Goal: Communication & Community: Answer question/provide support

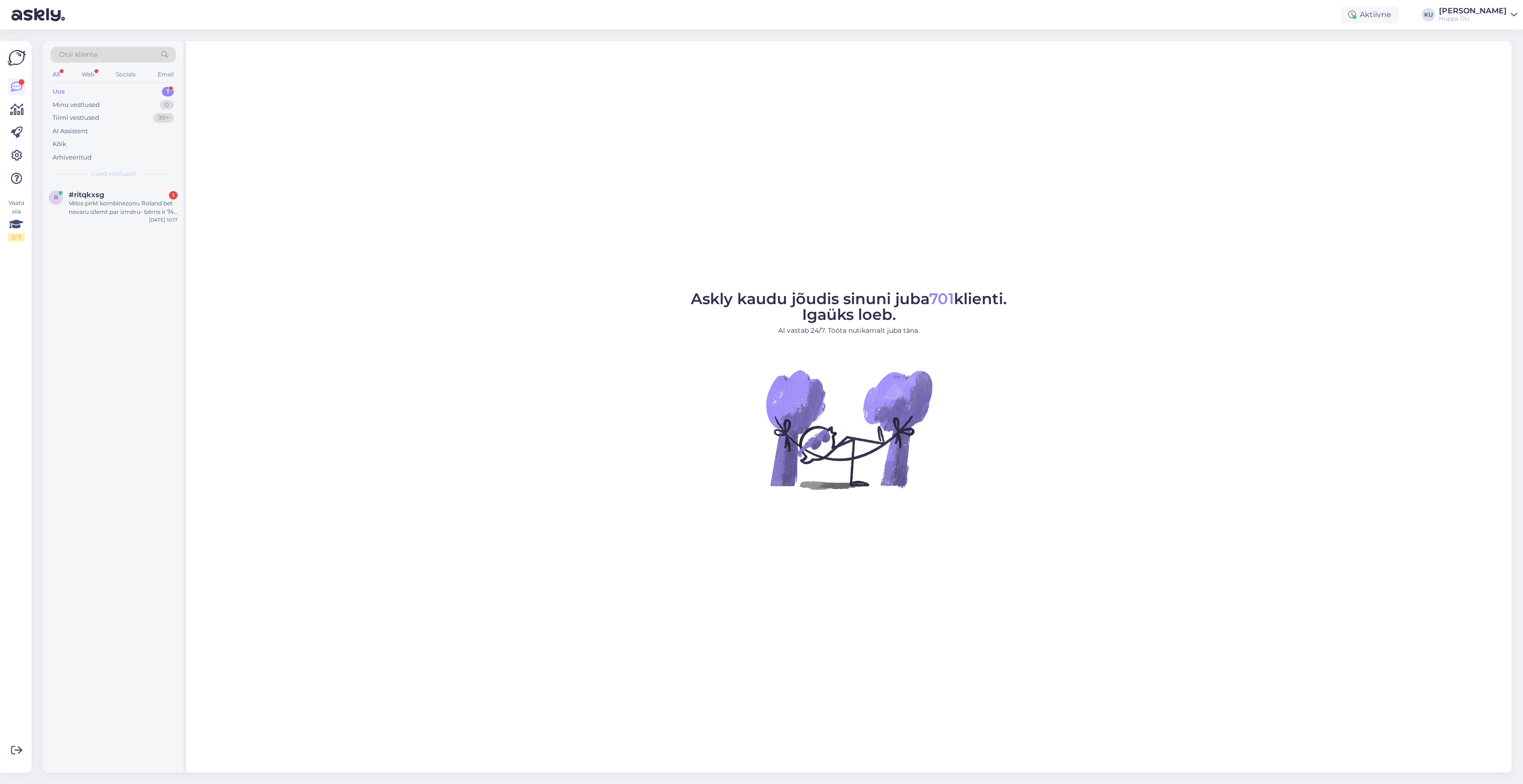
click at [121, 210] on div "Vēlos pirkt kombinezonu Roland bet nevaru izlemt par izmēru- bērns ir 74 cm un …" at bounding box center [123, 208] width 109 height 18
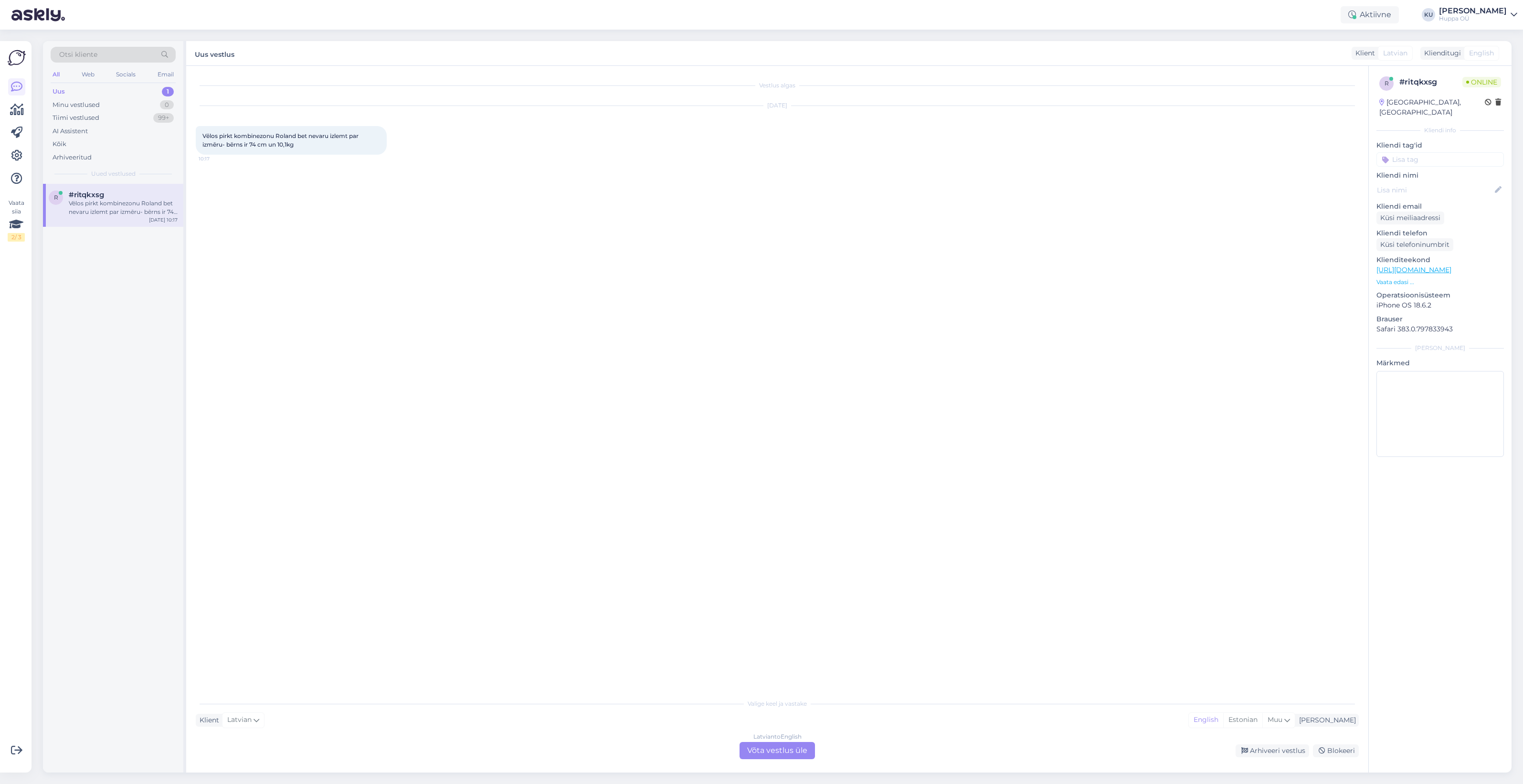
click at [791, 754] on div "Latvian to English Võta vestlus üle" at bounding box center [777, 750] width 75 height 18
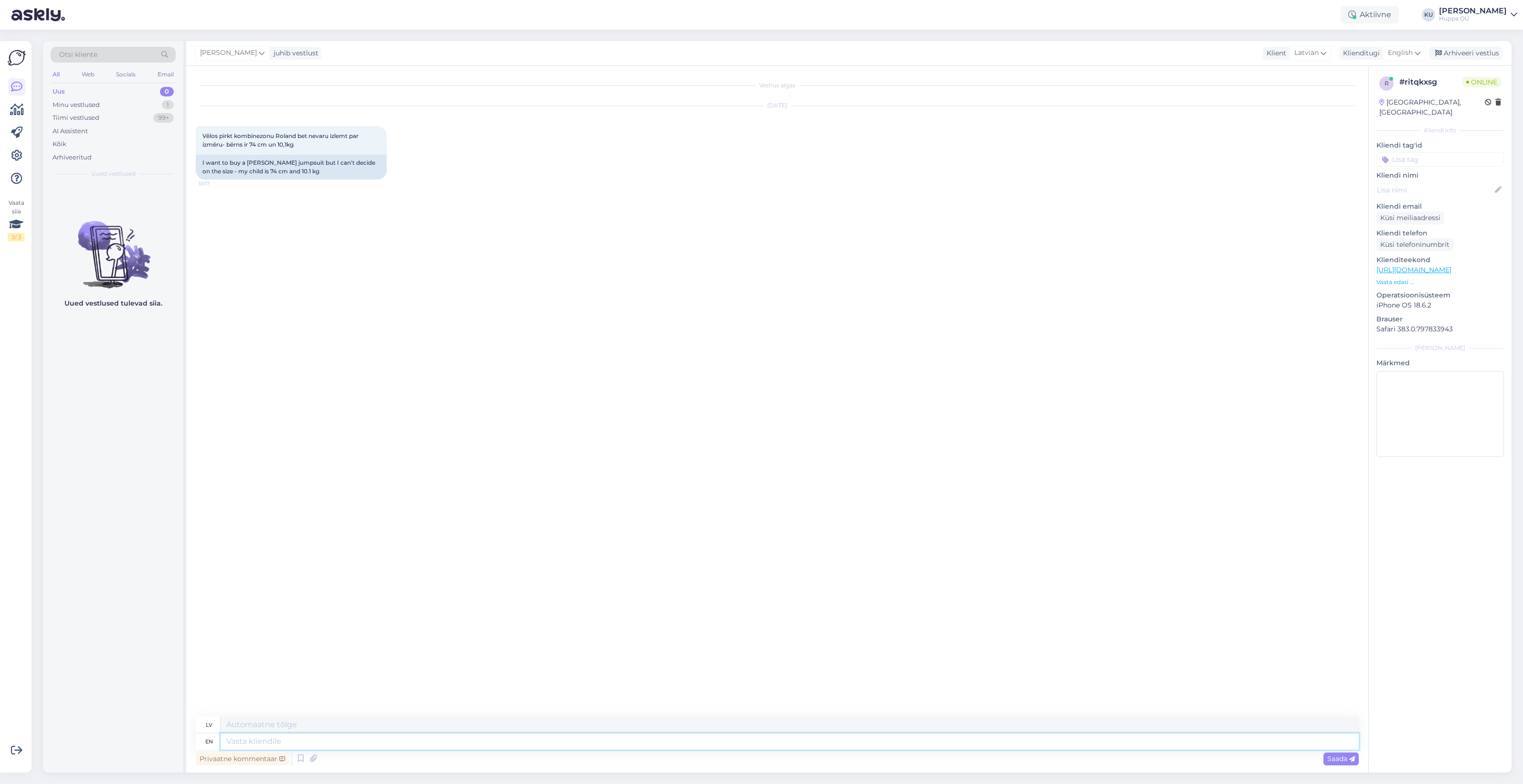
click at [275, 739] on textarea at bounding box center [789, 741] width 1138 height 16
type textarea "Hi!"
type textarea "Sveiki!"
type textarea "Hi! Maybe c"
type textarea "Sveiki! [DEMOGRAPHIC_DATA]"
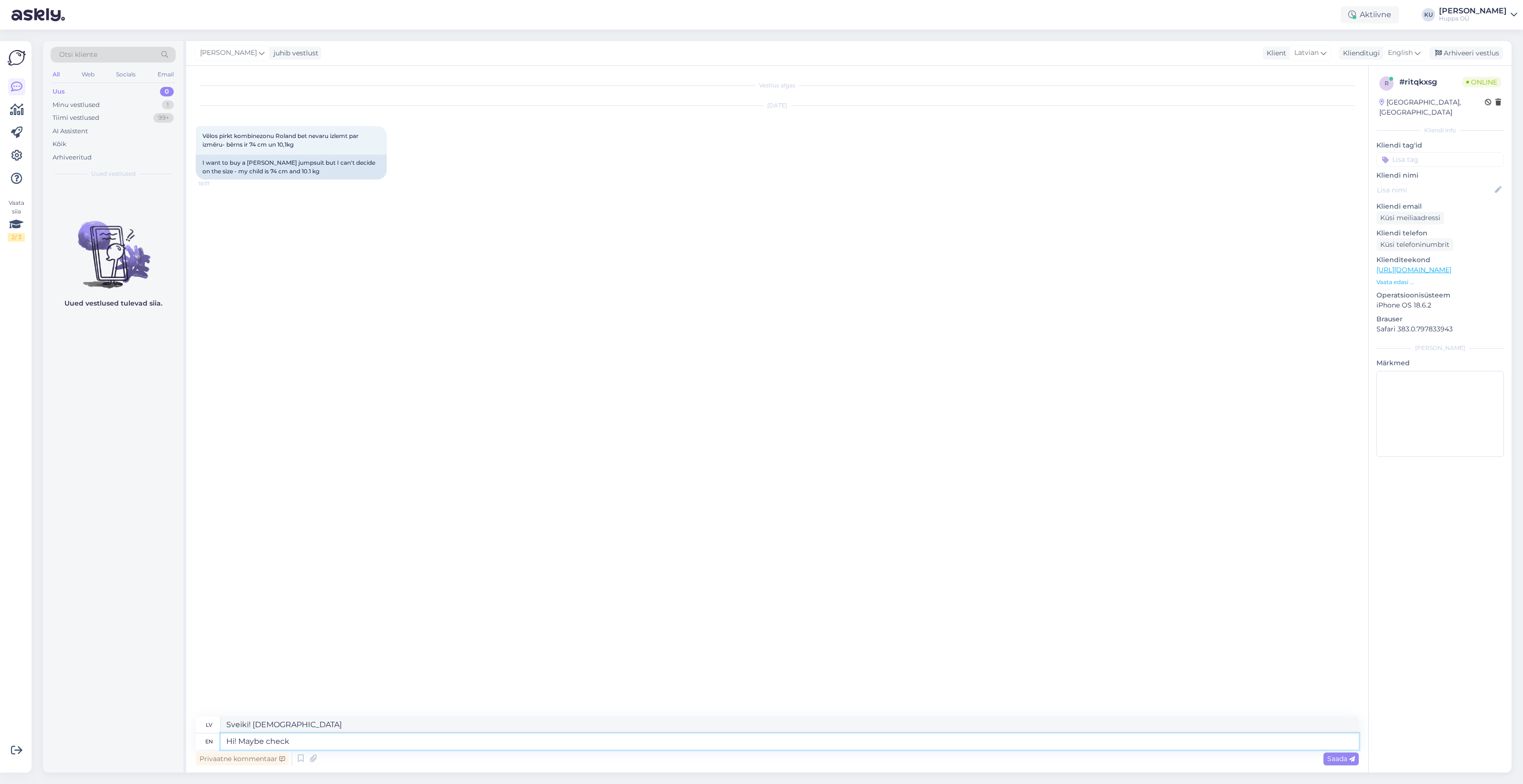
type textarea "Hi! Maybe check"
type textarea "Sveiki! Varbūt pārbaudiet"
type textarea "Hi! Maybe check our siz"
type textarea "Sveiki! Varbūt apskatiet mūsu"
type textarea "Hi! Maybe check our size g"
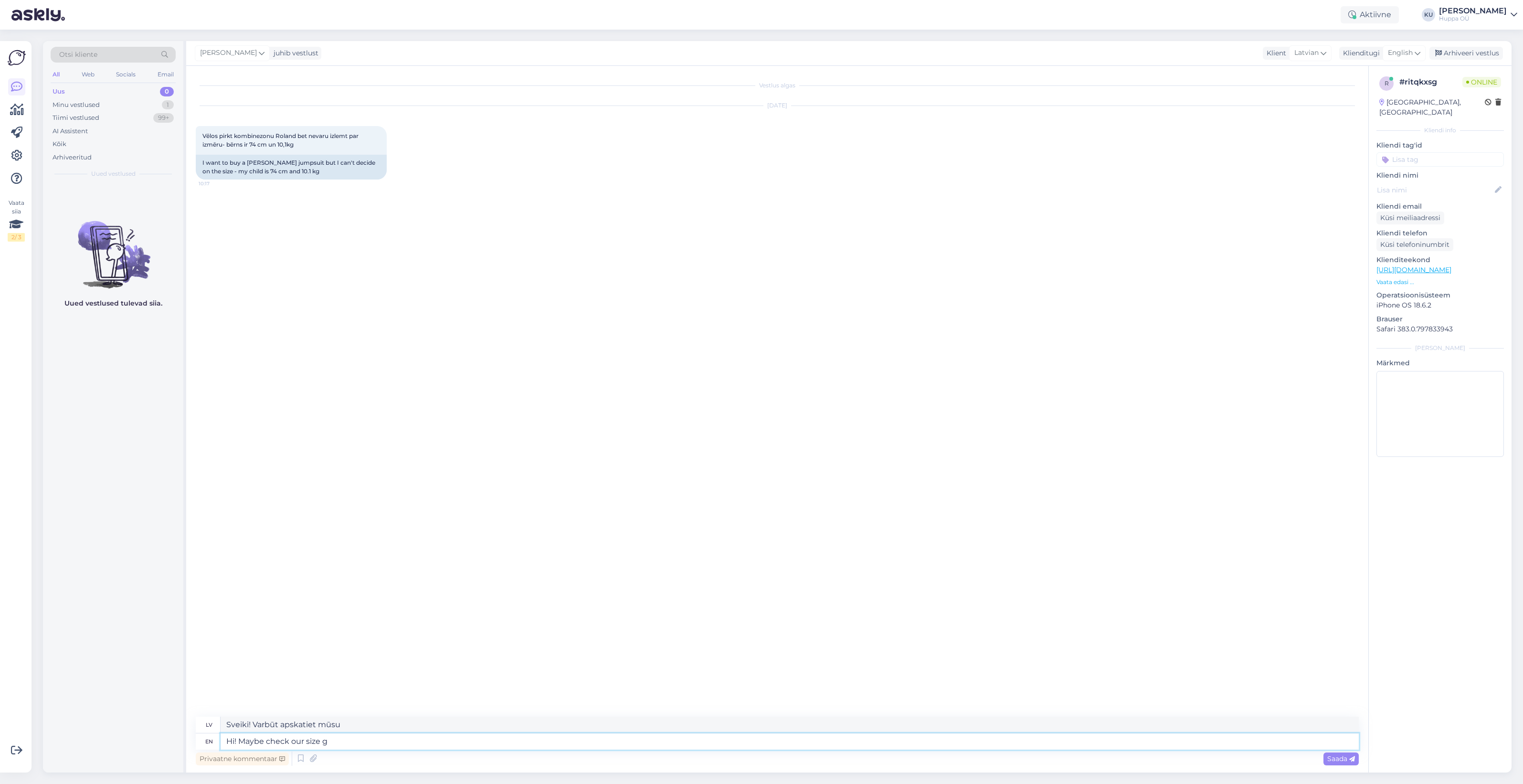
type textarea "Sveiki! Varbūt pārbaudiet mūsu izmēru"
type textarea "Hi! Maybe check our size guide, then"
type textarea "Sveiki! Varbūt apskatiet mūsu izmēru tabulu."
type textarea "Hi! Maybe check our size guide, then yo"
type textarea "Sveiki! Varbūt tad apskati mūsu izmēru tabulu?"
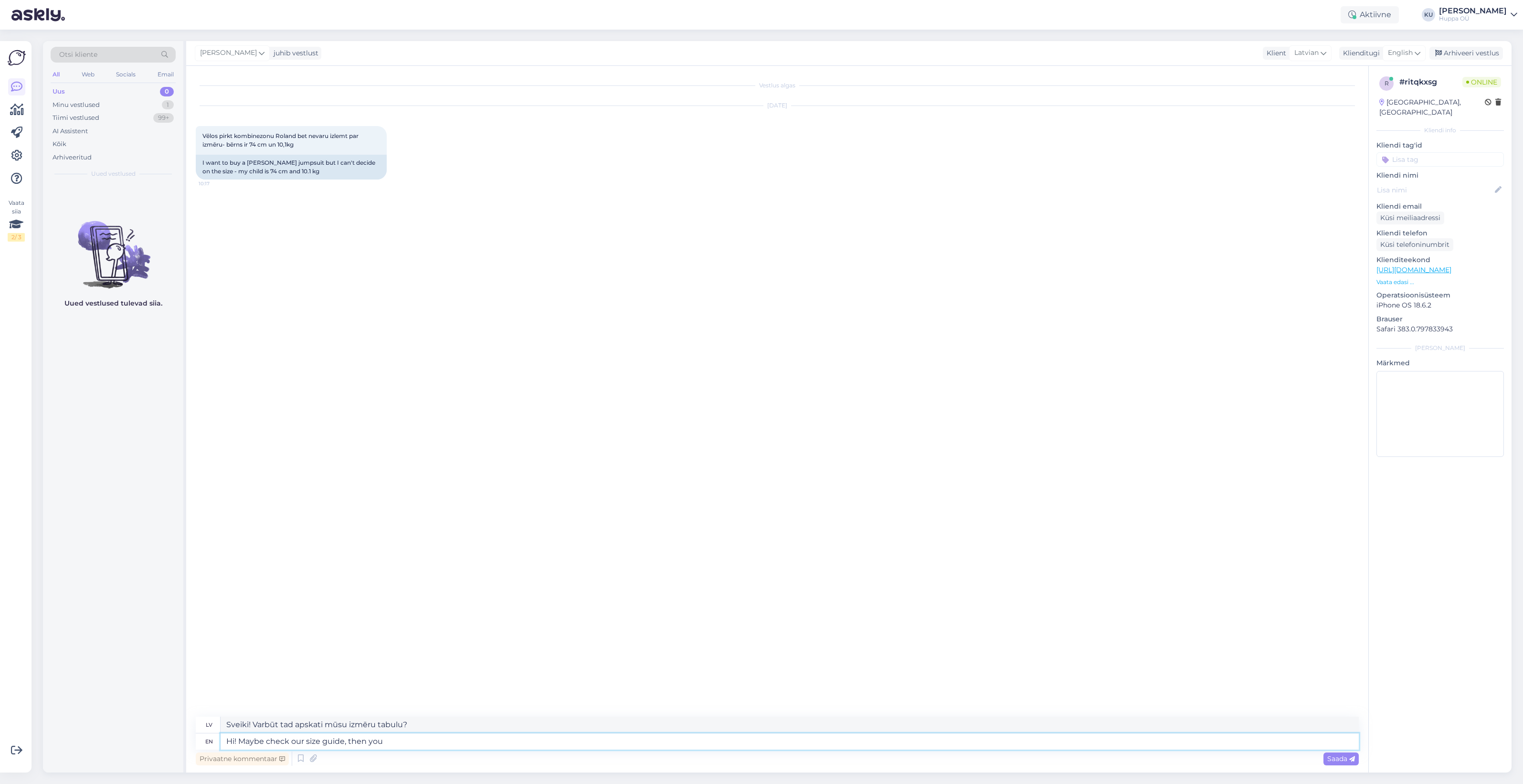
type textarea "Hi! Maybe check our size guide, then you c"
type textarea "Sveiki! Varbūt apskatiet mūsu izmēru ceļvedi, tad jūs"
type textarea "Hi! Maybe check our size guide, then you can"
type textarea "Sveiki! Varbūt apskatiet mūsu izmēru ceļvedi, tad varēsiet"
type textarea "Hi! Maybe check our size guide, then you can measure the"
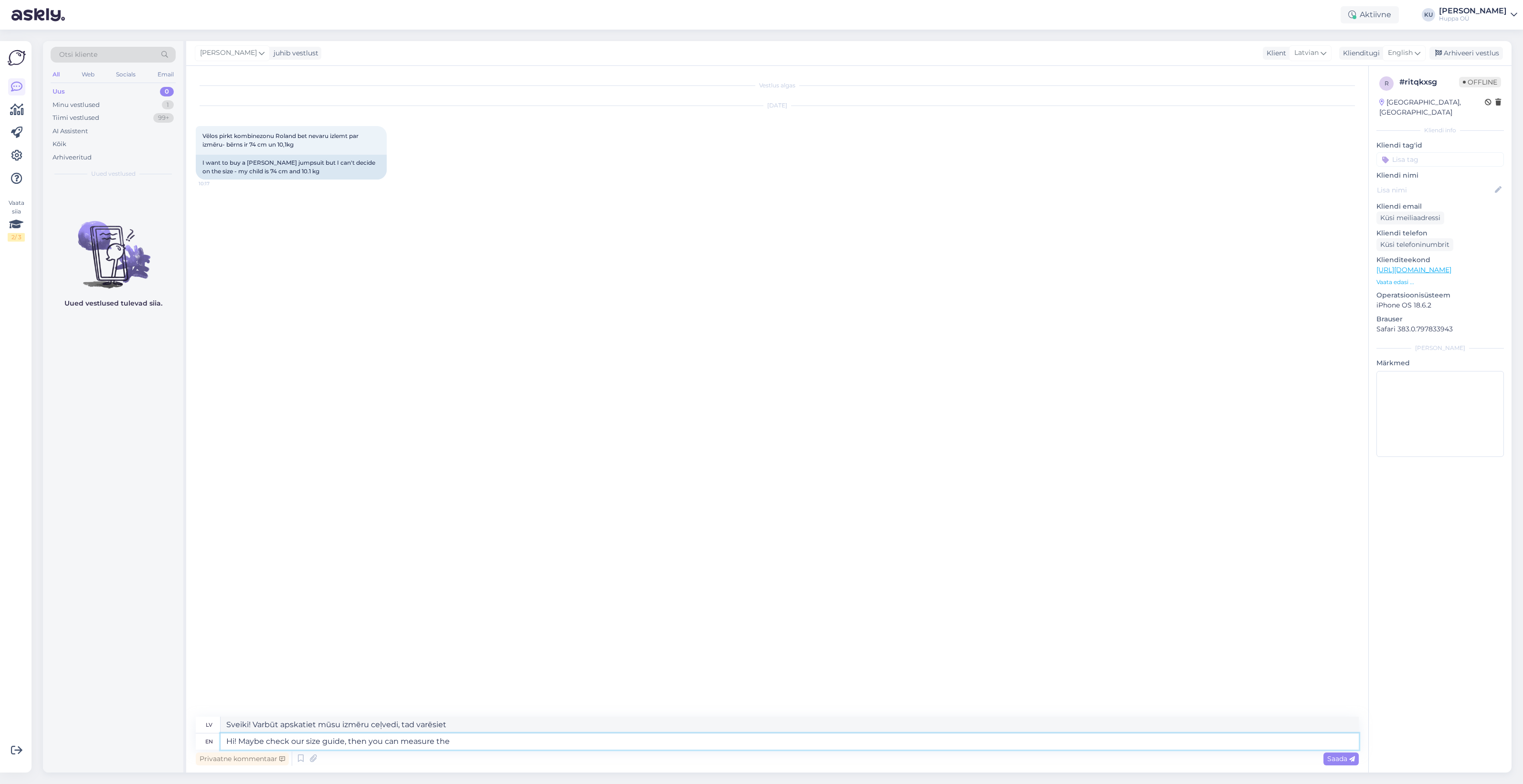
type textarea "Sveiki! Varbūt apskatiet mūsu izmēru tabulu, tad varēsiet izmērīt."
type textarea "Hi! Maybe check our size guide, then you can measure the waist an"
type textarea "Sveiki! Varbūt apskatiet mūsu izmēru tabulu, tad varēsiet izmērīt vidukļa apkār…"
type textarea "Hi! Maybe check our size guide, then you can measure the waist and h"
type textarea "Sveiki! Varbūt apskatiet mūsu izmēru tabulu, tad varēsiet izmērīt vidukli un"
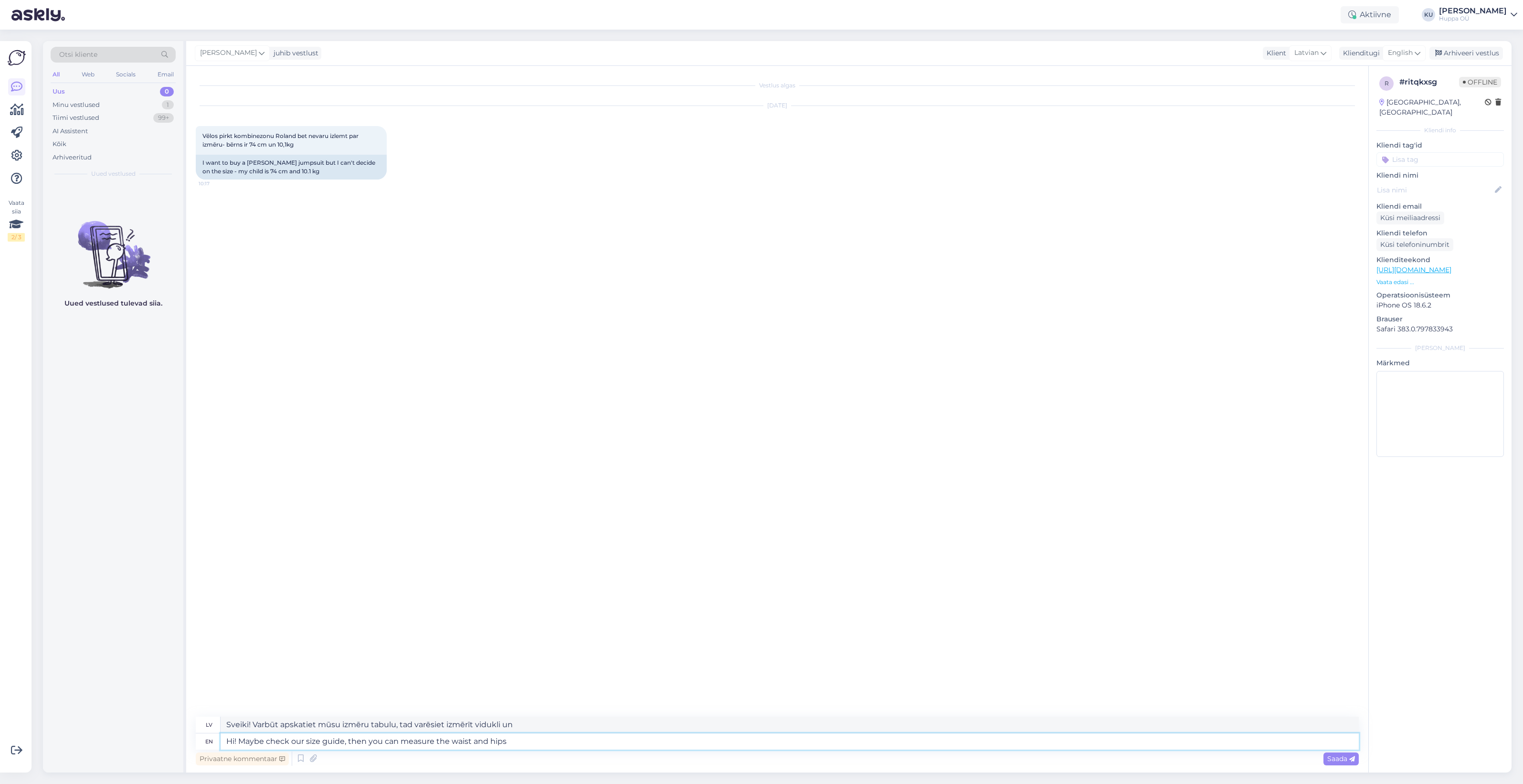
type textarea "Hi! Maybe check our size guide, then you can measure the waist and hips."
type textarea "Sveiki! Varbūt apskati mūsu izmēru tabulu, tad vari izmērīt vidukļa un gurnu ap…"
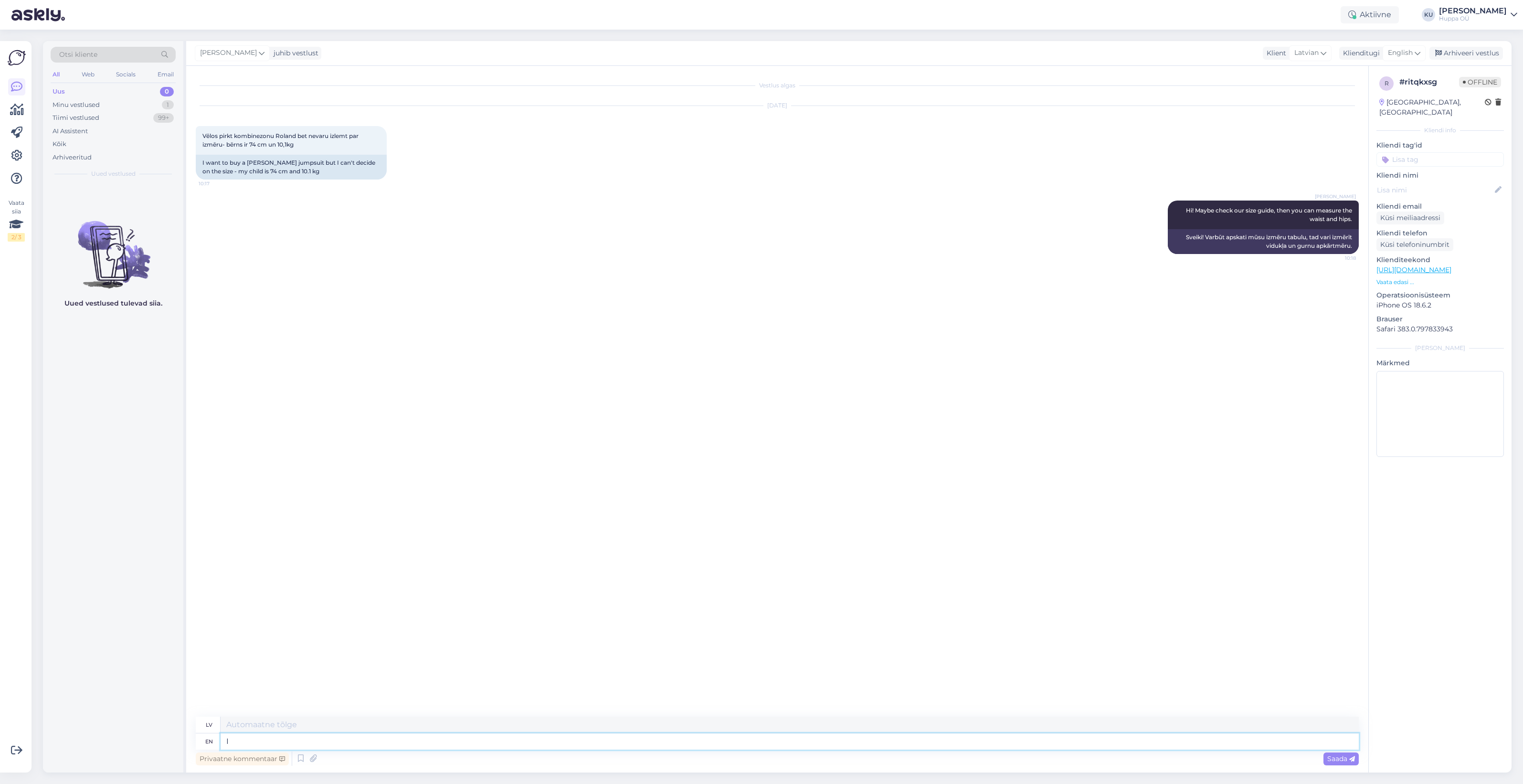
type textarea "I c"
type textarea "Es"
type textarea "I can al"
type textarea "Es varu"
type textarea "I can also"
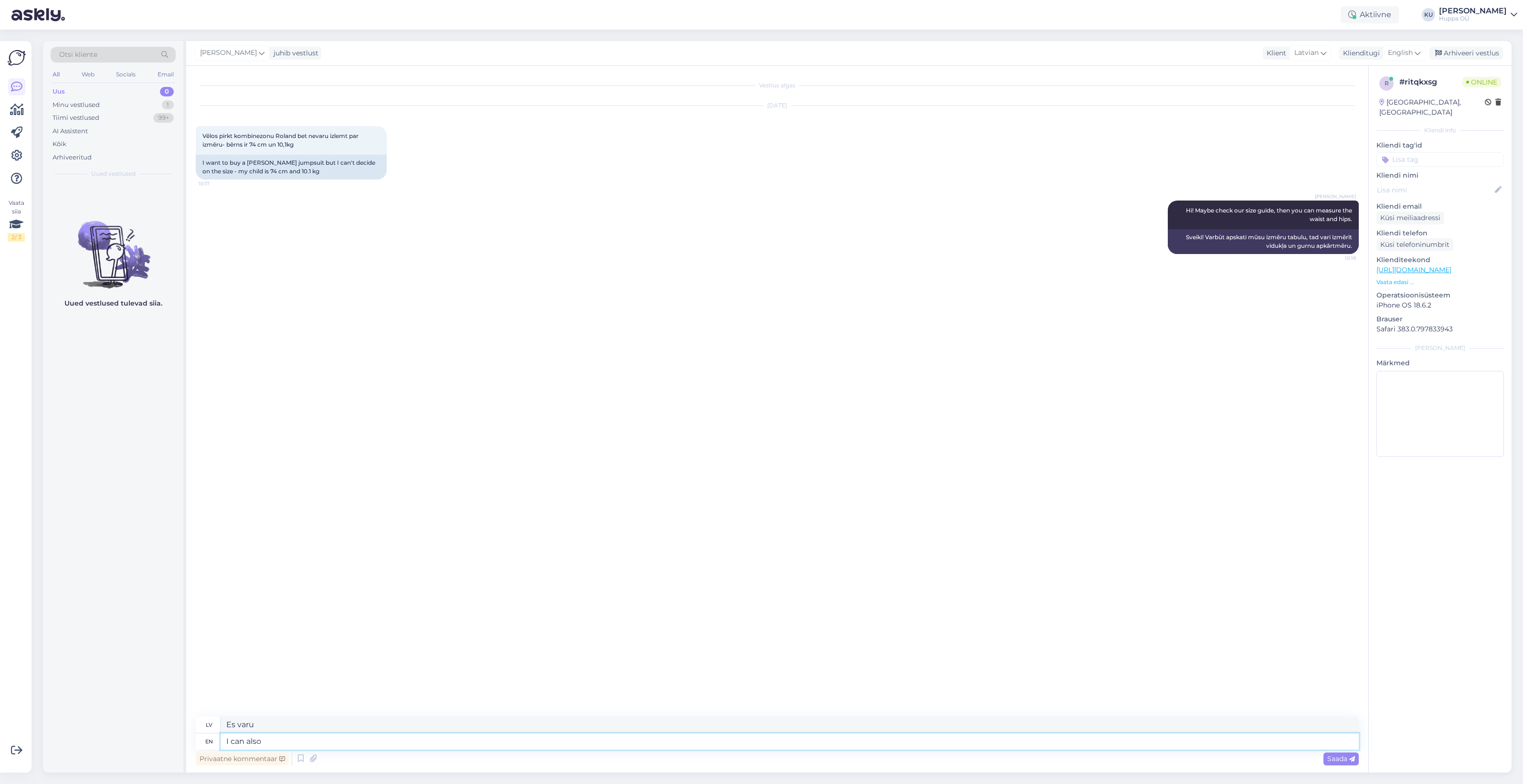
type textarea "Es arī varu"
type textarea "I can also give product"
type textarea "Es arī varu dot"
type textarea "I can also give product me"
type textarea "Varu arī piedāvāt preci"
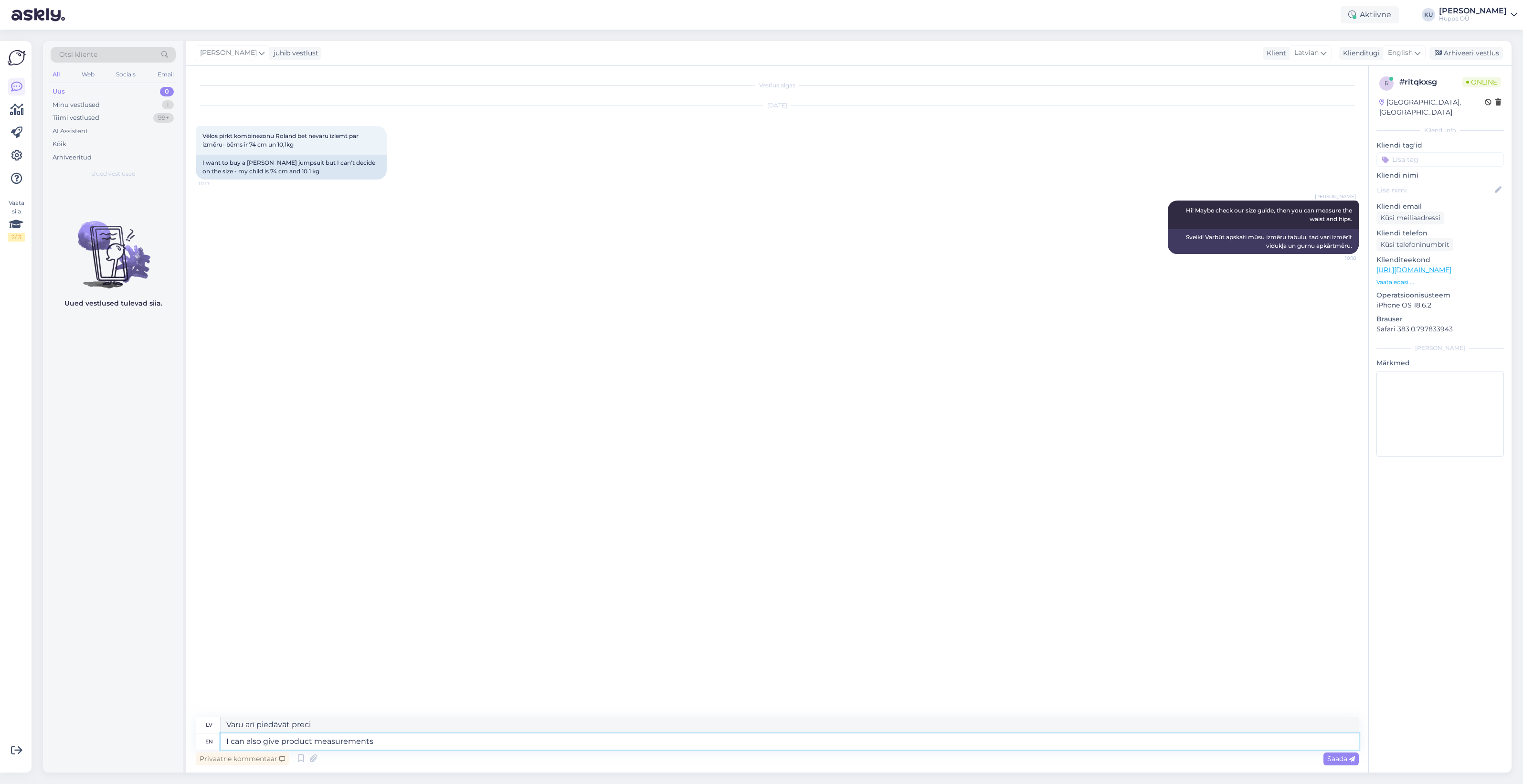
type textarea "I can also give product measurements i"
type textarea "Varu sniegt arī produkta izmērus"
type textarea "I can also give product measurements if th"
type textarea "Varu sniegt arī produkta izmērus, ja nepieciešams."
type textarea "I can also give product measurements if that he"
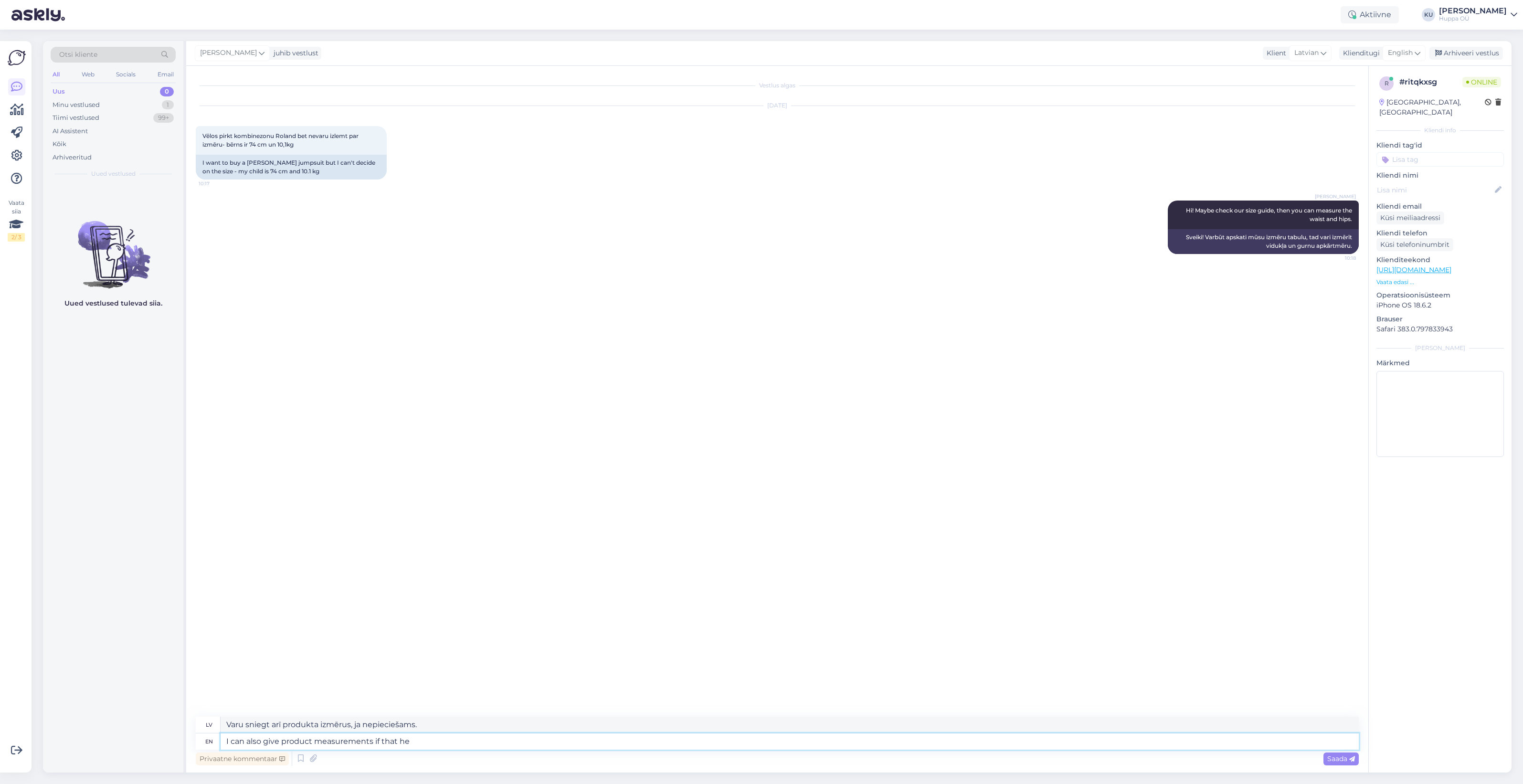
type textarea "Varu sniegt arī produkta izmērus, ja tādi ir."
type textarea "I can also give product measurements if that helps"
type textarea "Varu arī norādīt produkta izmērus, ja tas palīdz."
click at [379, 742] on textarea at bounding box center [789, 741] width 1138 height 16
paste textarea "[URL][DOMAIN_NAME]"
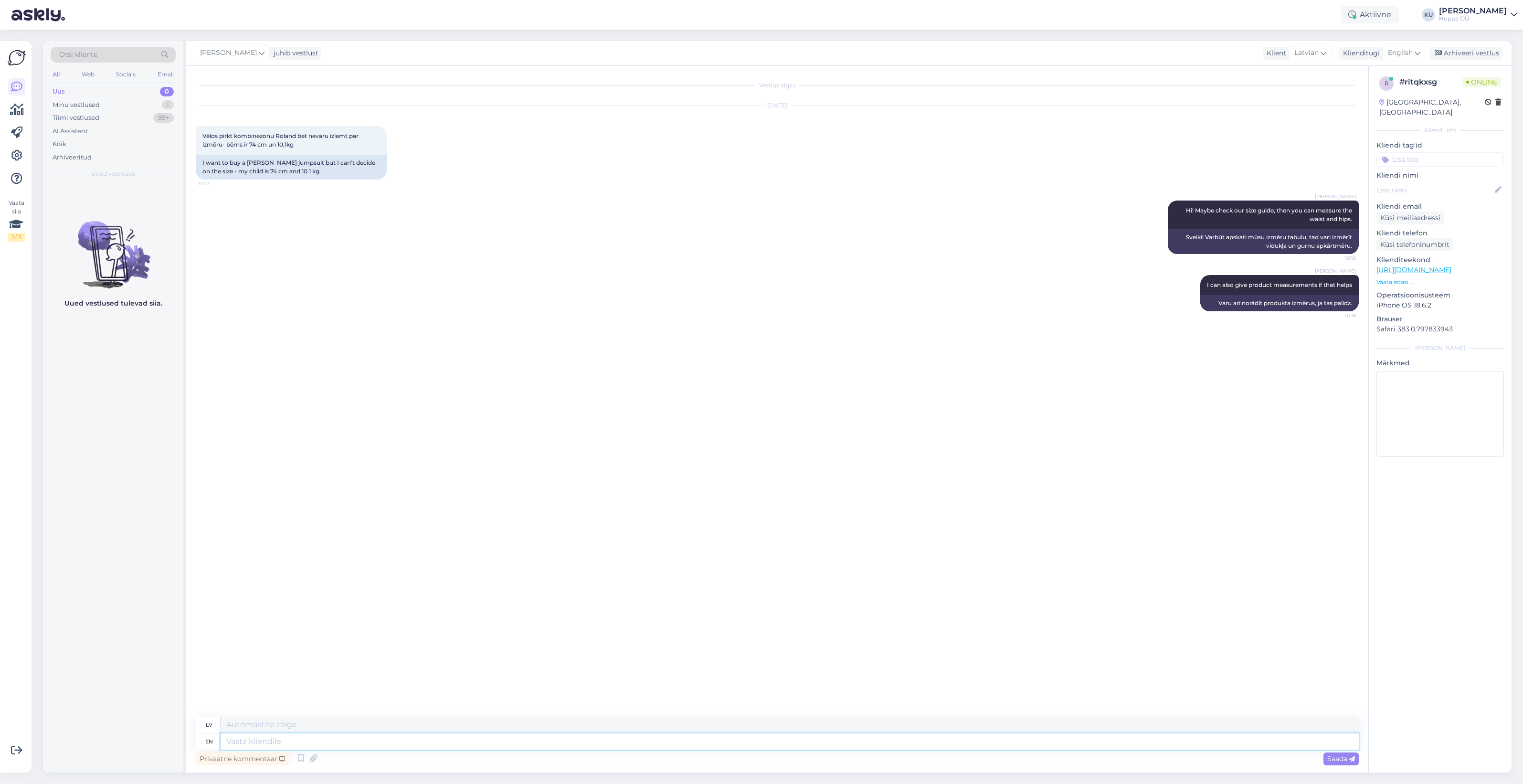
type textarea "[URL][DOMAIN_NAME]"
